Goal: Information Seeking & Learning: Learn about a topic

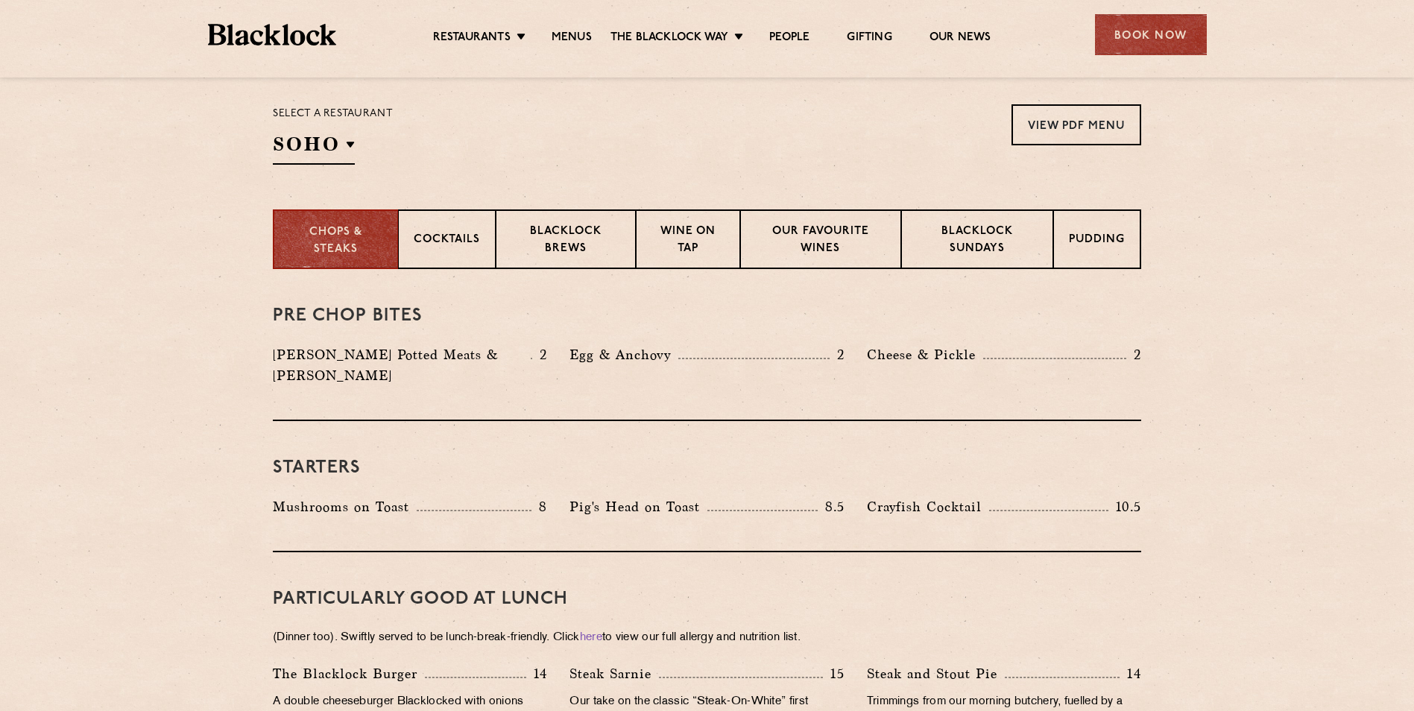
scroll to position [447, 0]
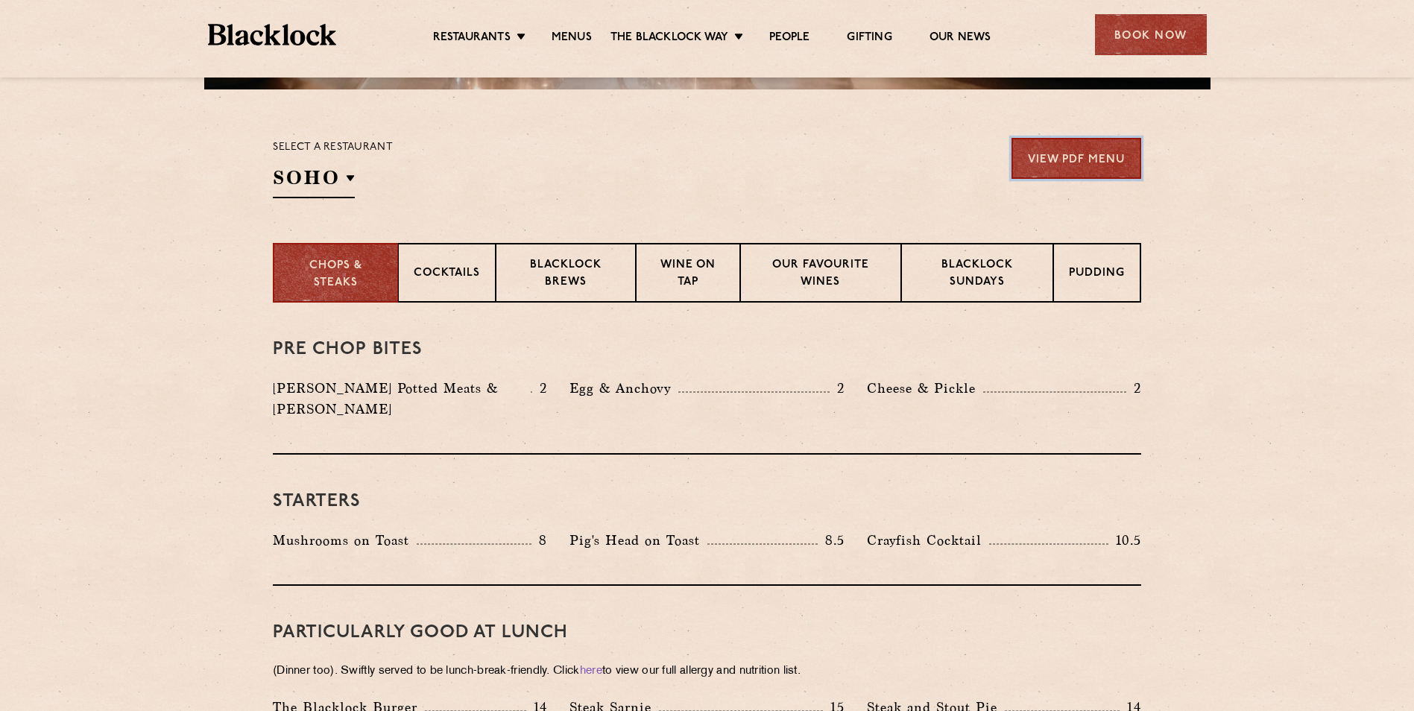
click at [1040, 150] on link "View PDF Menu" at bounding box center [1077, 158] width 130 height 41
click at [1091, 169] on link "View PDF Menu" at bounding box center [1077, 158] width 130 height 41
click at [1088, 262] on div "Pudding" at bounding box center [1097, 273] width 87 height 60
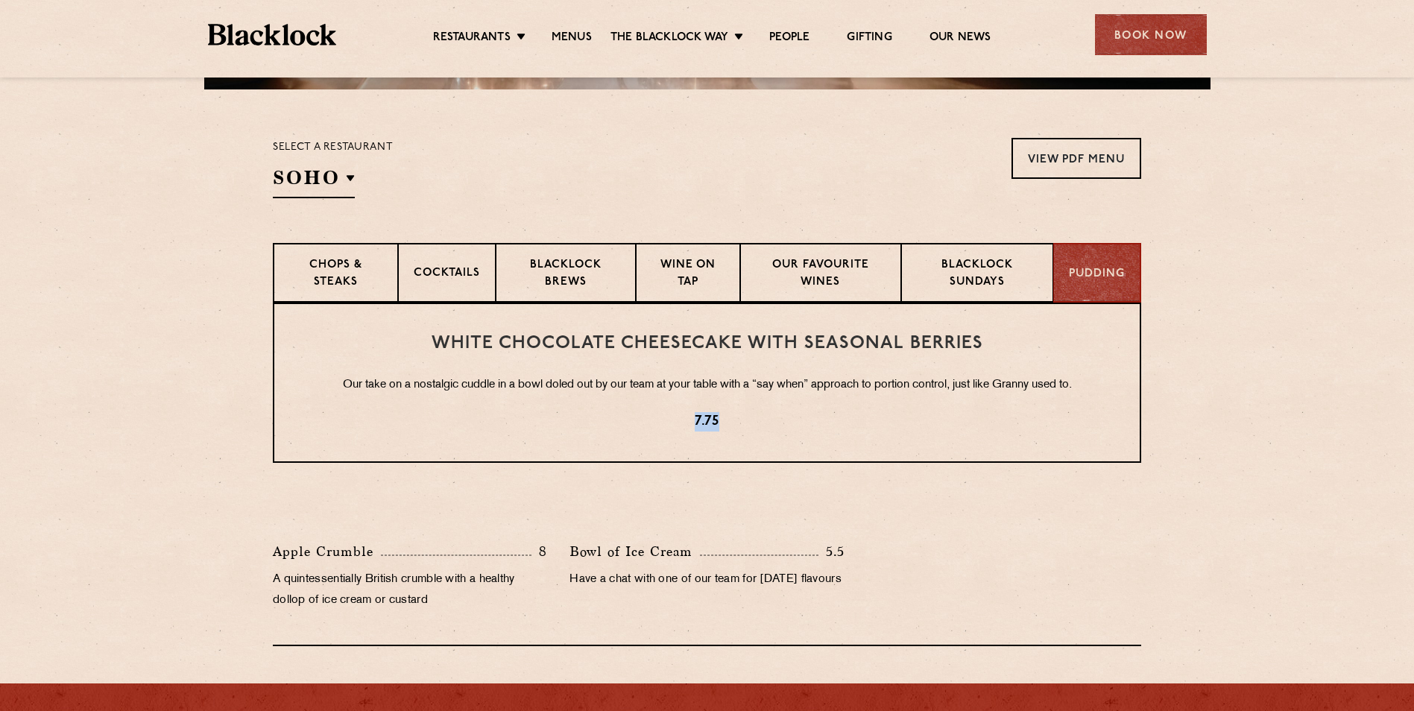
drag, startPoint x: 746, startPoint y: 415, endPoint x: 590, endPoint y: 413, distance: 155.8
click at [590, 413] on p "7.75" at bounding box center [707, 421] width 806 height 19
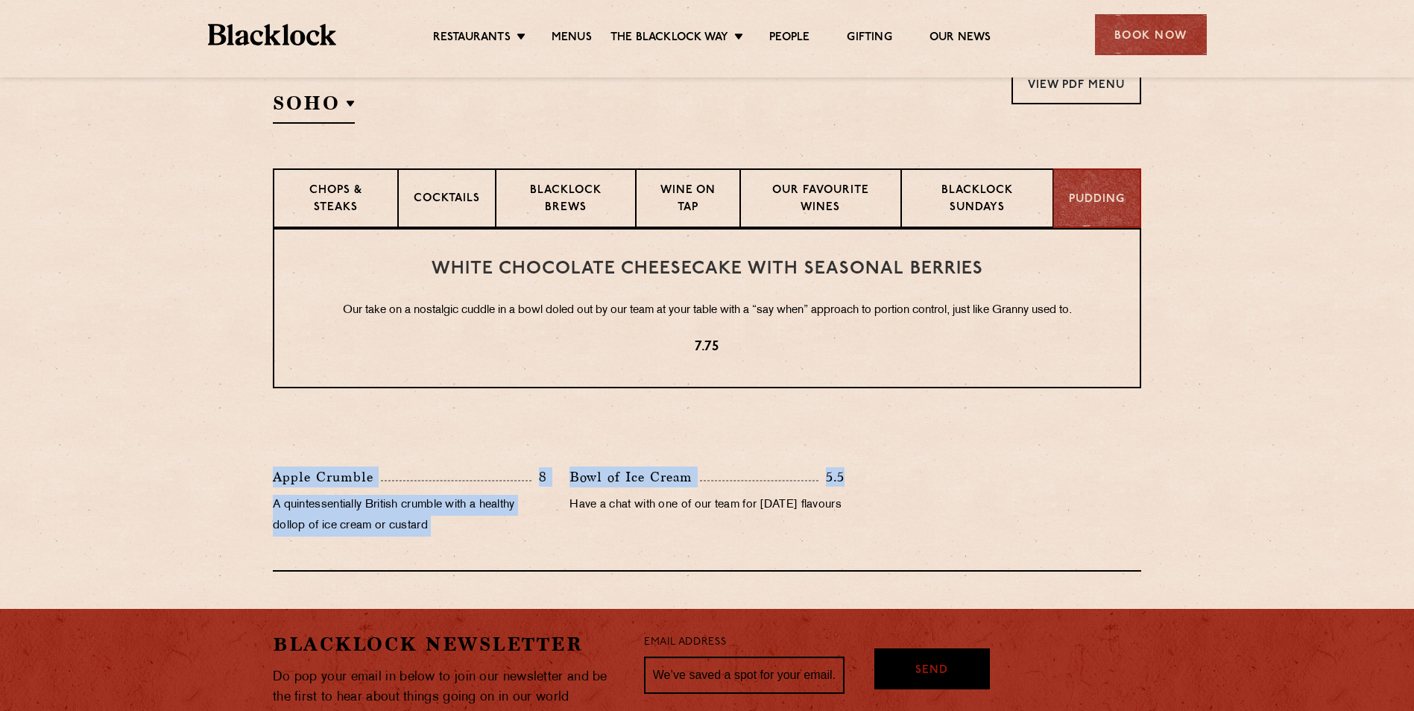
drag, startPoint x: 261, startPoint y: 476, endPoint x: 897, endPoint y: 466, distance: 636.0
click at [897, 466] on section "White Chocolate Cheesecake with Seasonal Berries Our take on a nostalgic cuddle…" at bounding box center [707, 400] width 1414 height 344
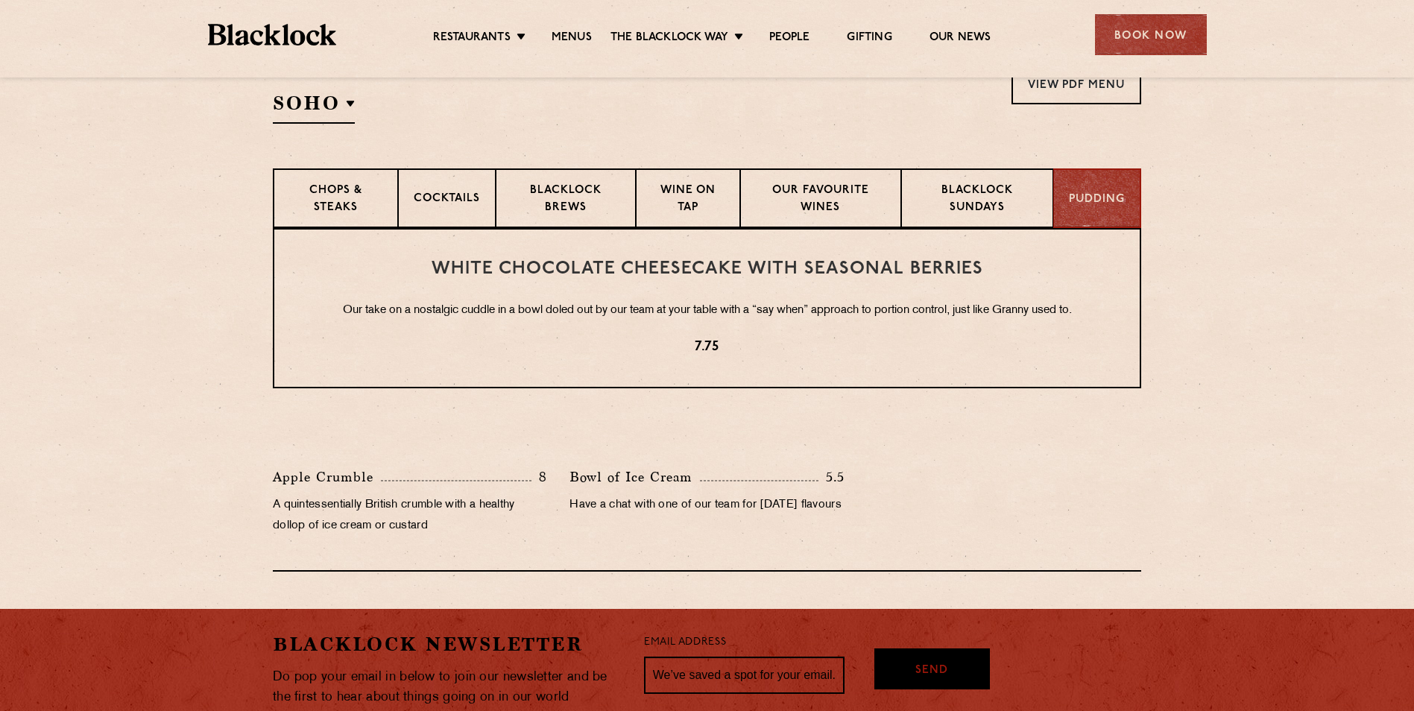
drag, startPoint x: 897, startPoint y: 466, endPoint x: 897, endPoint y: 495, distance: 29.1
click at [897, 495] on div "Apple Crumble 8 A quintessentially British crumble with a healthy dollop of ice…" at bounding box center [707, 506] width 891 height 78
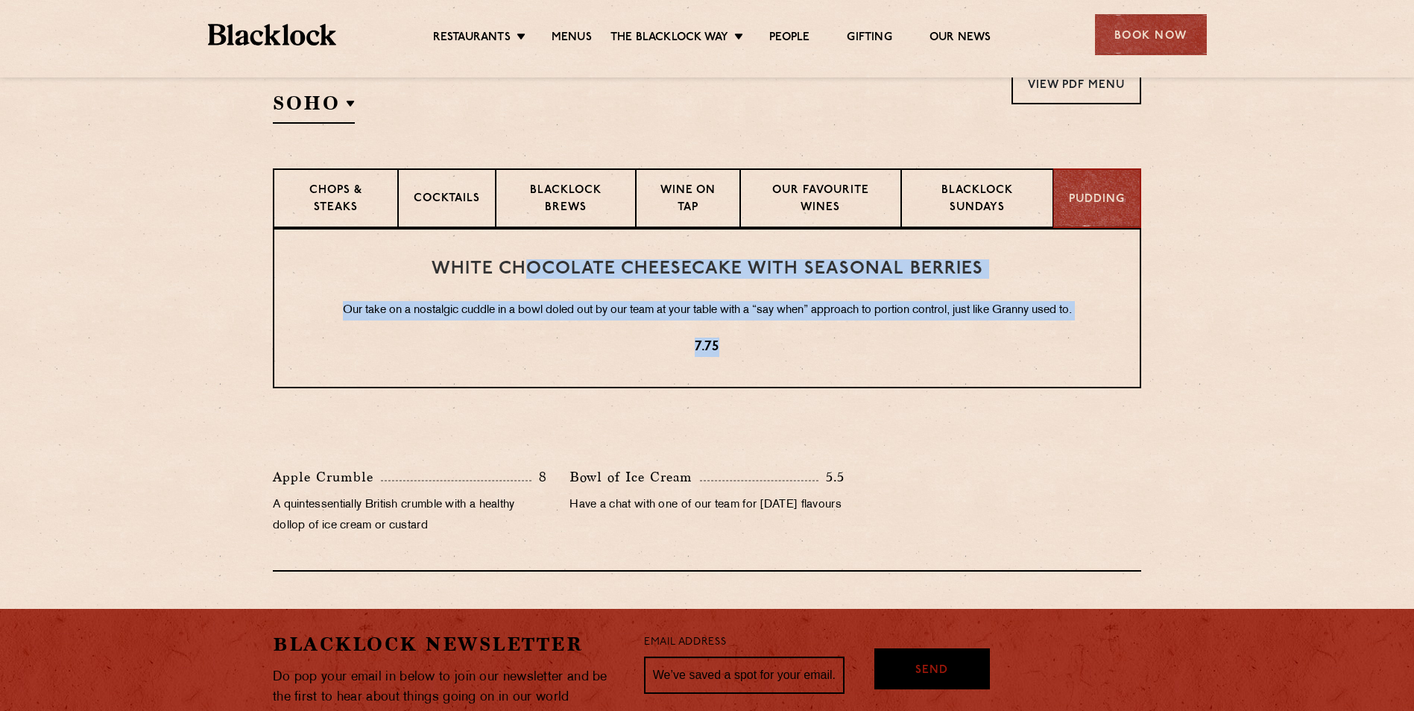
drag, startPoint x: 598, startPoint y: 275, endPoint x: 1023, endPoint y: 333, distance: 428.8
click at [1023, 333] on div "White Chocolate Cheesecake with Seasonal Berries Our take on a nostalgic cuddle…" at bounding box center [707, 308] width 869 height 160
drag, startPoint x: 1023, startPoint y: 333, endPoint x: 669, endPoint y: 342, distance: 353.5
click at [669, 342] on p "7.75" at bounding box center [707, 347] width 806 height 19
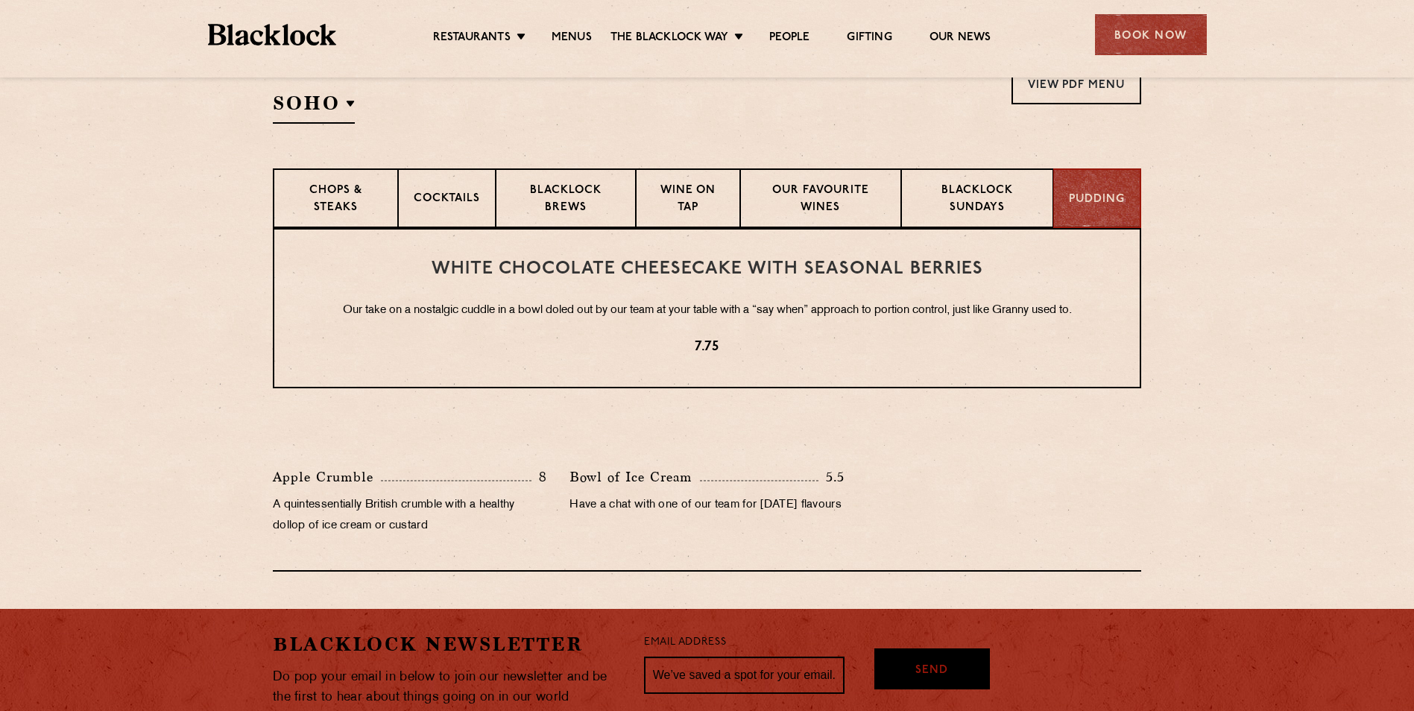
drag, startPoint x: 579, startPoint y: 341, endPoint x: 761, endPoint y: 342, distance: 182.7
click at [761, 342] on p "7.75" at bounding box center [707, 347] width 806 height 19
click at [758, 336] on div "White Chocolate Cheesecake with Seasonal Berries Our take on a nostalgic cuddle…" at bounding box center [707, 308] width 869 height 160
click at [1006, 187] on p "Blacklock Sundays" at bounding box center [977, 200] width 121 height 35
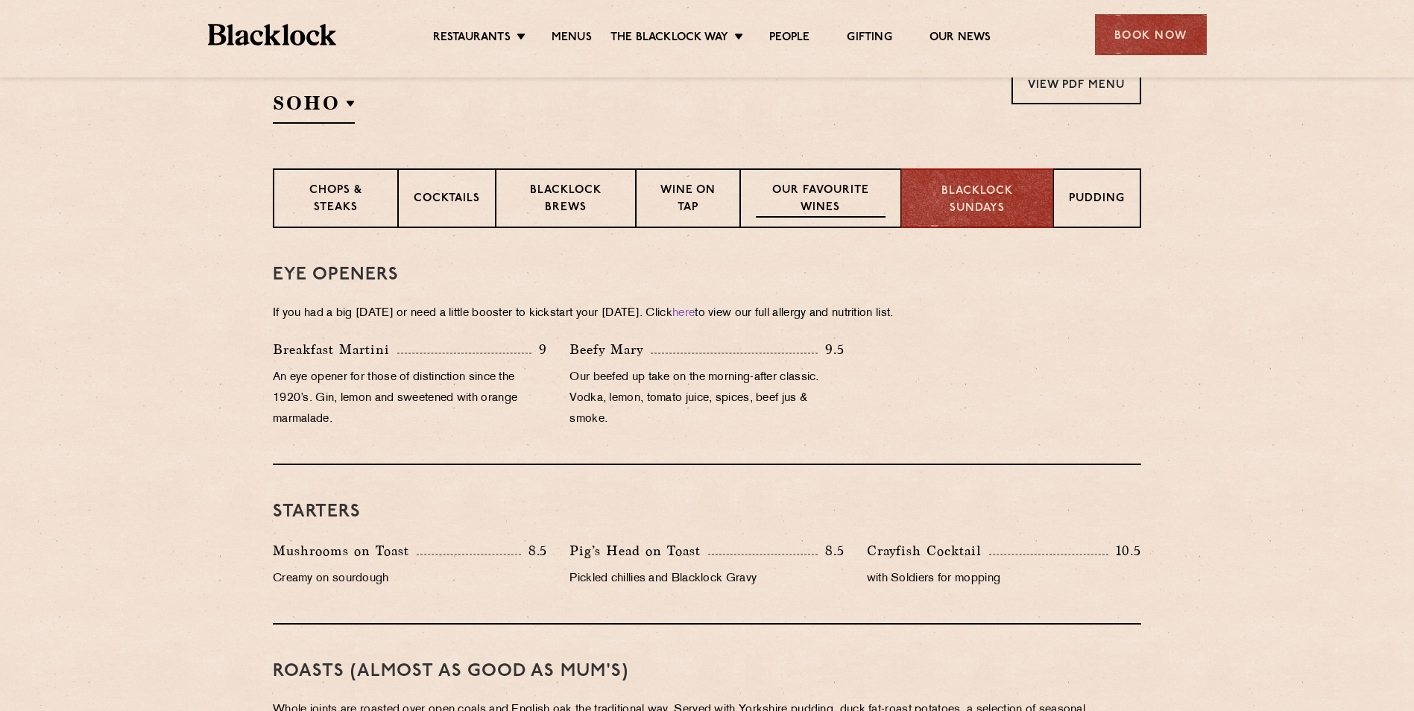
click at [869, 183] on p "Our favourite wines" at bounding box center [820, 200] width 129 height 35
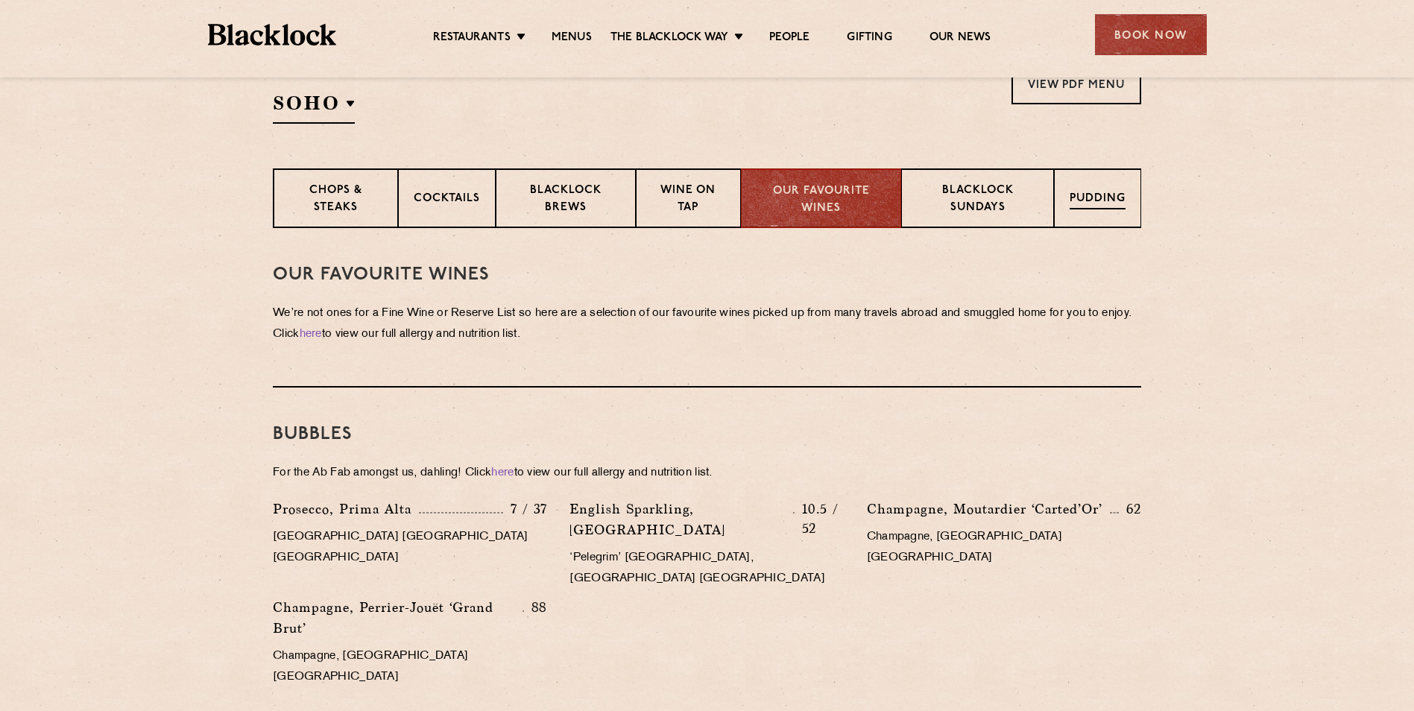
click at [1067, 197] on div "Pudding" at bounding box center [1097, 198] width 87 height 60
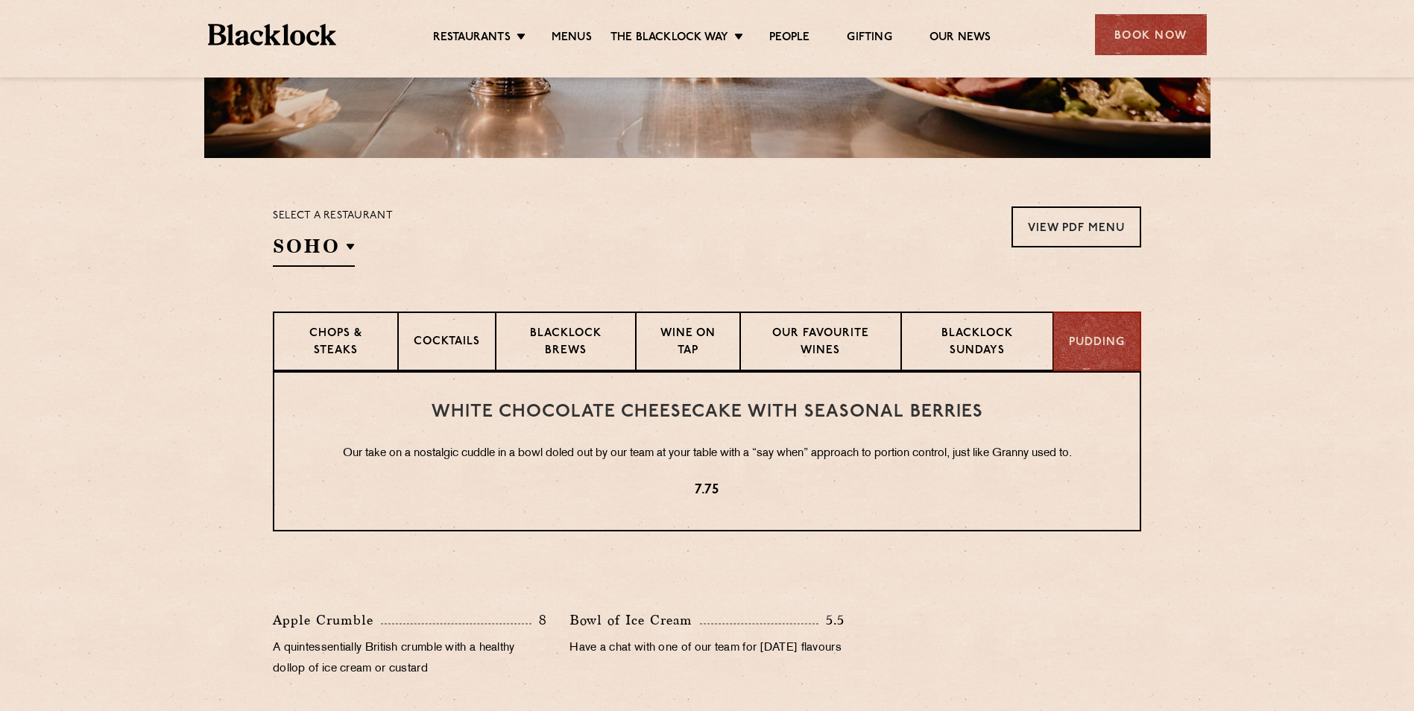
scroll to position [0, 0]
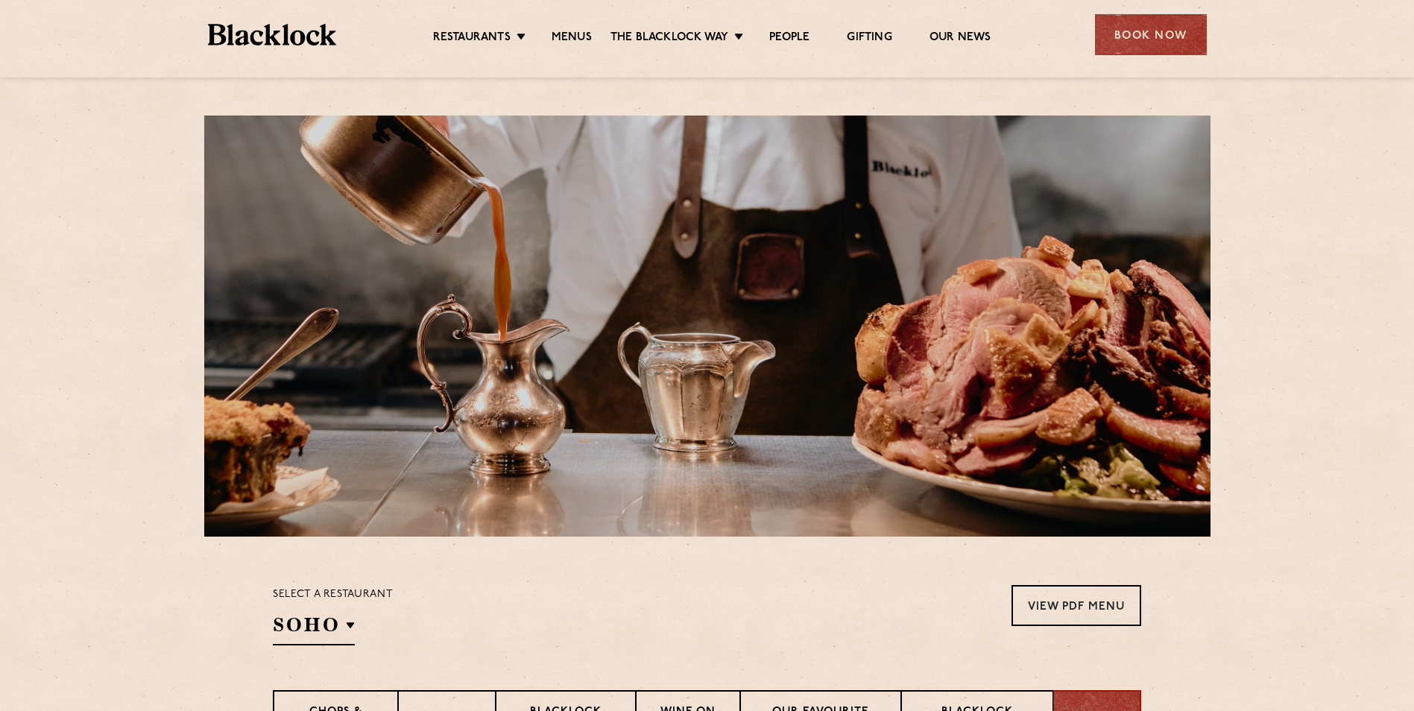
click at [255, 38] on img at bounding box center [272, 35] width 129 height 22
